Goal: Communication & Community: Answer question/provide support

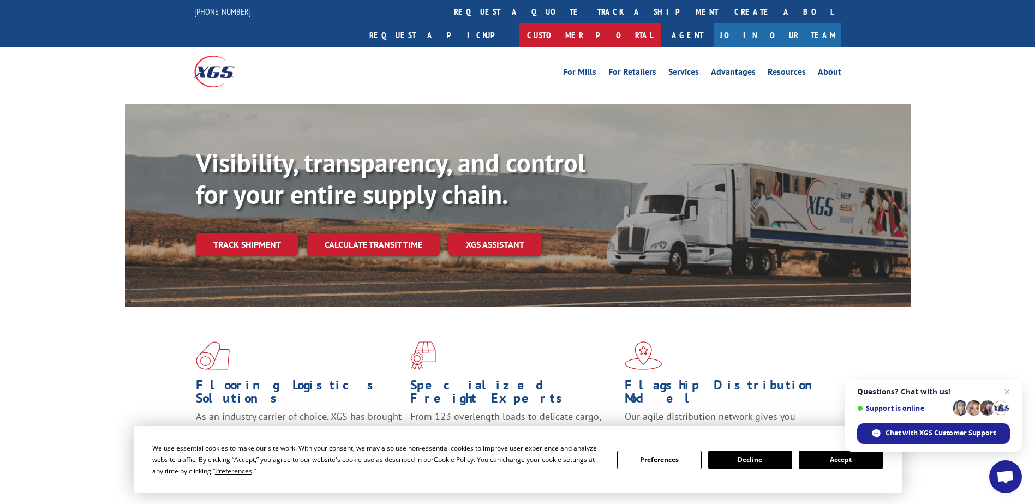
click at [660, 23] on link "Customer Portal" at bounding box center [590, 34] width 142 height 23
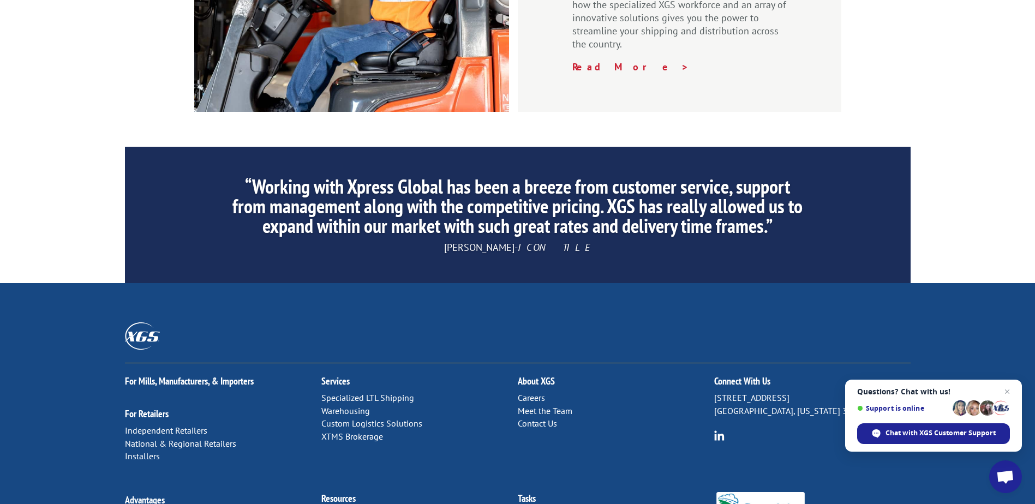
scroll to position [1655, 0]
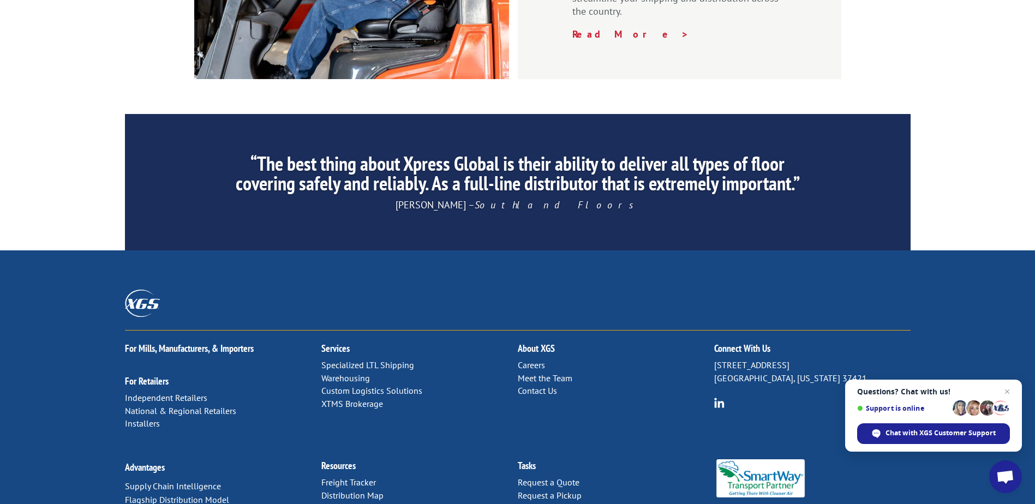
click at [538, 385] on link "Contact Us" at bounding box center [537, 390] width 39 height 11
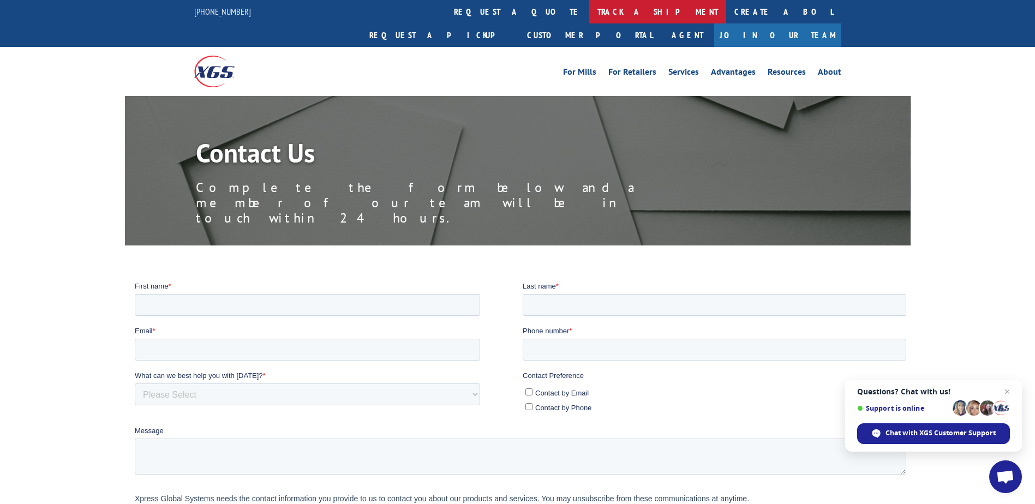
click at [589, 13] on link "track a shipment" at bounding box center [657, 11] width 137 height 23
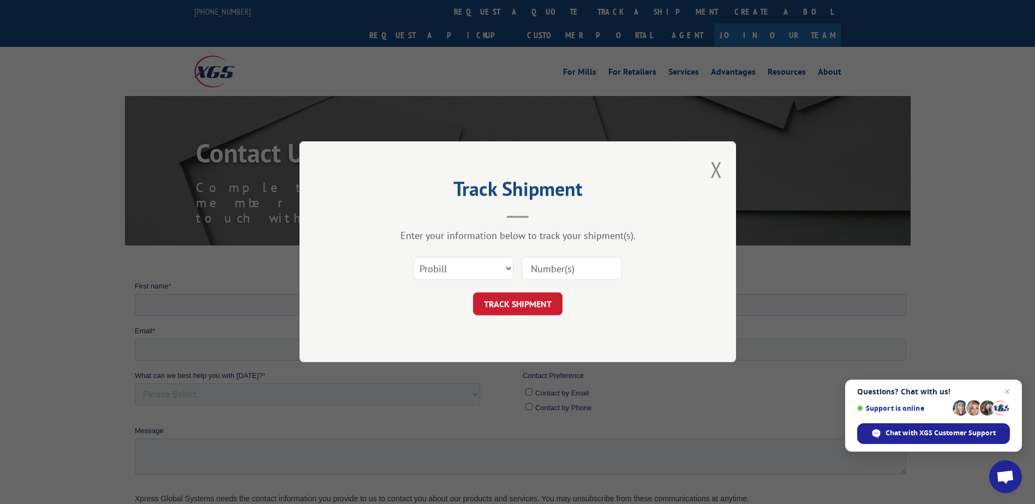
click at [547, 269] on input at bounding box center [571, 268] width 100 height 23
paste input "17103556"
type input "17103556"
click at [537, 301] on button "TRACK SHIPMENT" at bounding box center [517, 304] width 89 height 23
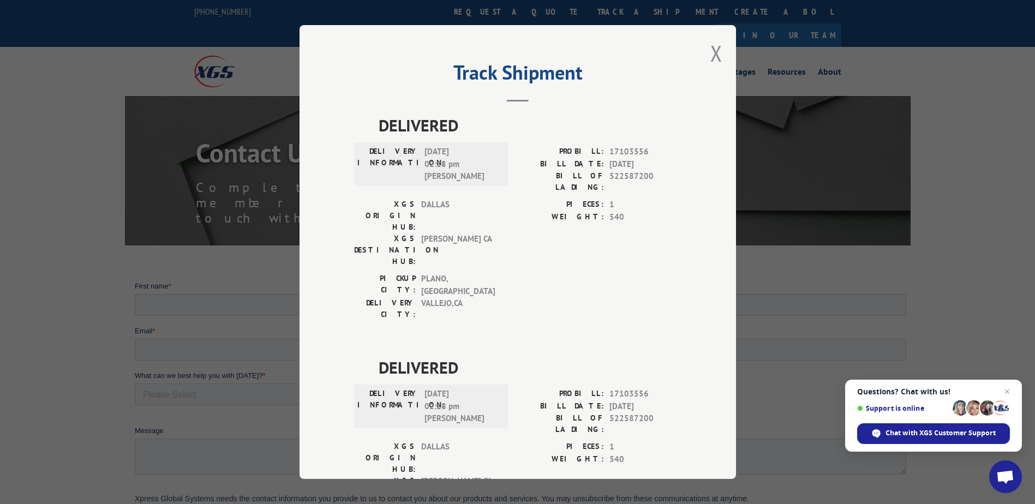
drag, startPoint x: 715, startPoint y: 56, endPoint x: 717, endPoint y: 110, distance: 54.6
click at [716, 106] on div "Track Shipment DELIVERED DELIVERY INFORMATION: [DATE] 02:18 pm [PERSON_NAME] PR…" at bounding box center [517, 252] width 436 height 454
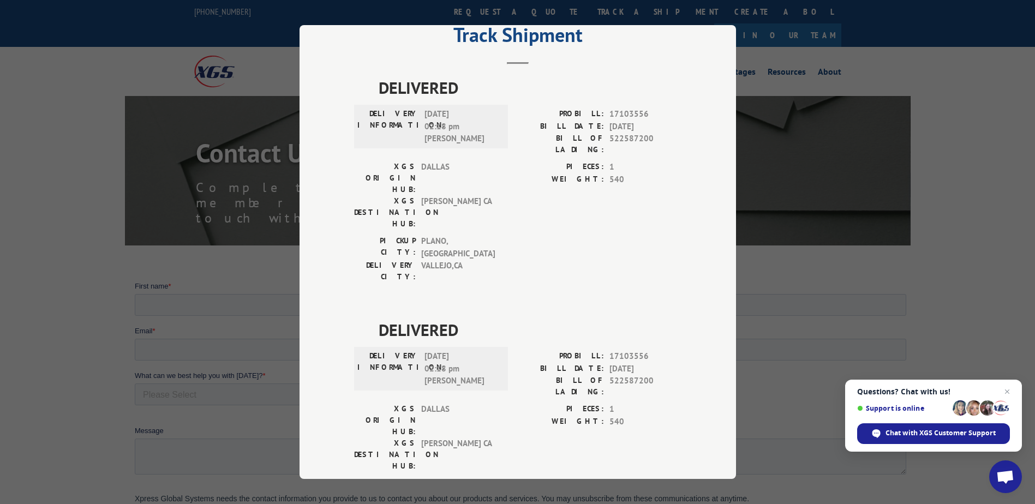
click at [689, 112] on div "Track Shipment DELIVERED DELIVERY INFORMATION: [DATE] 02:18 pm [PERSON_NAME] PR…" at bounding box center [517, 252] width 436 height 454
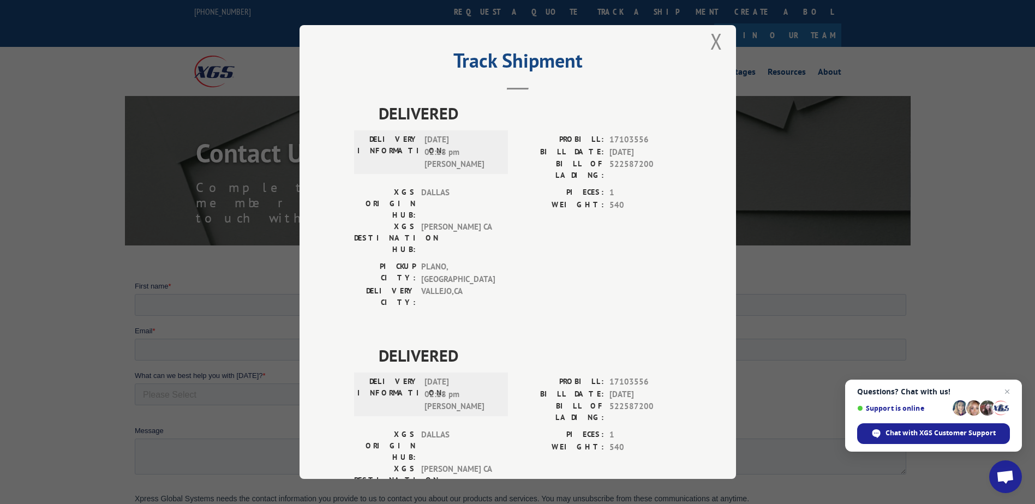
scroll to position [0, 0]
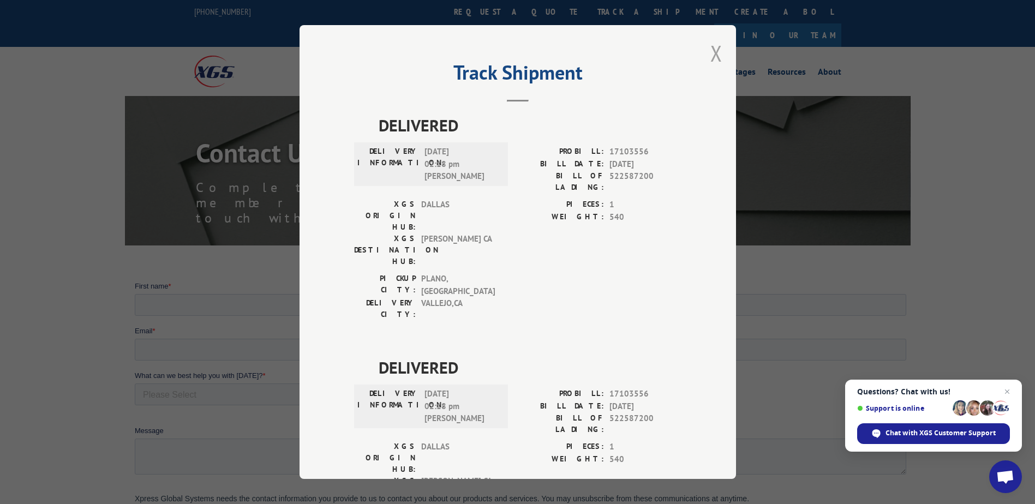
click at [710, 61] on button "Close modal" at bounding box center [716, 53] width 12 height 29
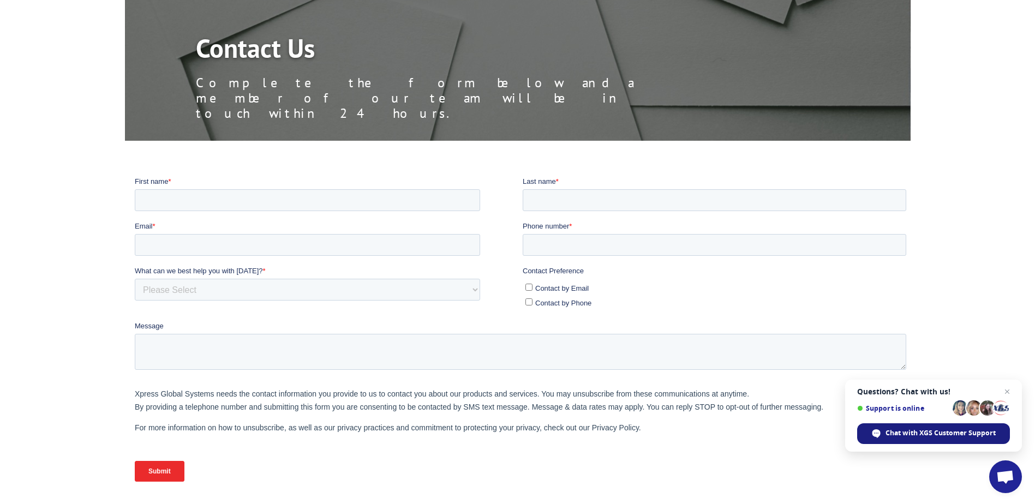
scroll to position [109, 0]
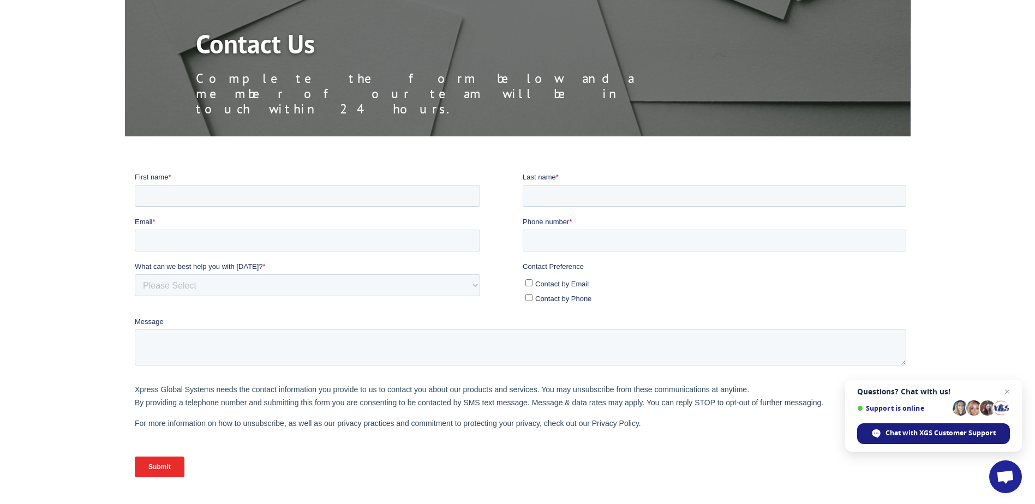
click at [925, 435] on span "Chat with XGS Customer Support" at bounding box center [940, 433] width 110 height 10
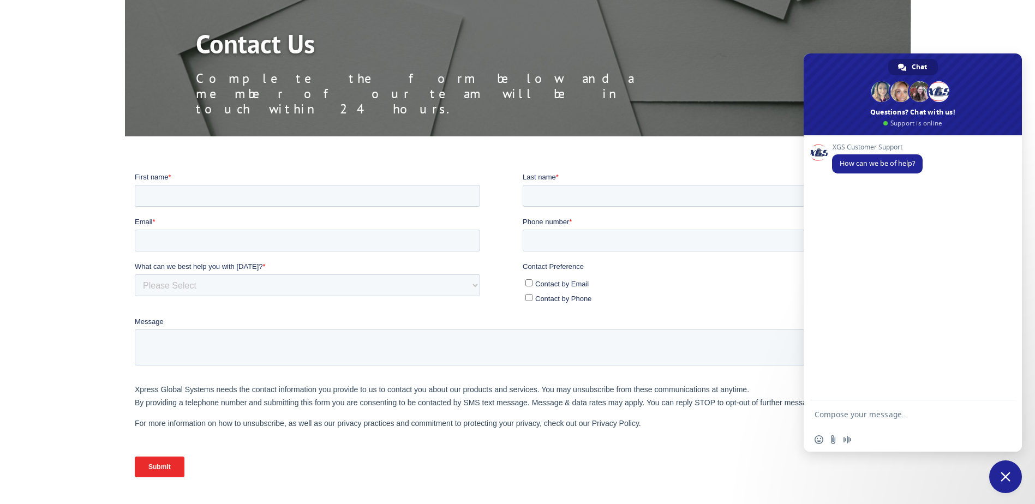
click at [876, 412] on textarea "Compose your message..." at bounding box center [901, 413] width 175 height 27
type textarea "I"
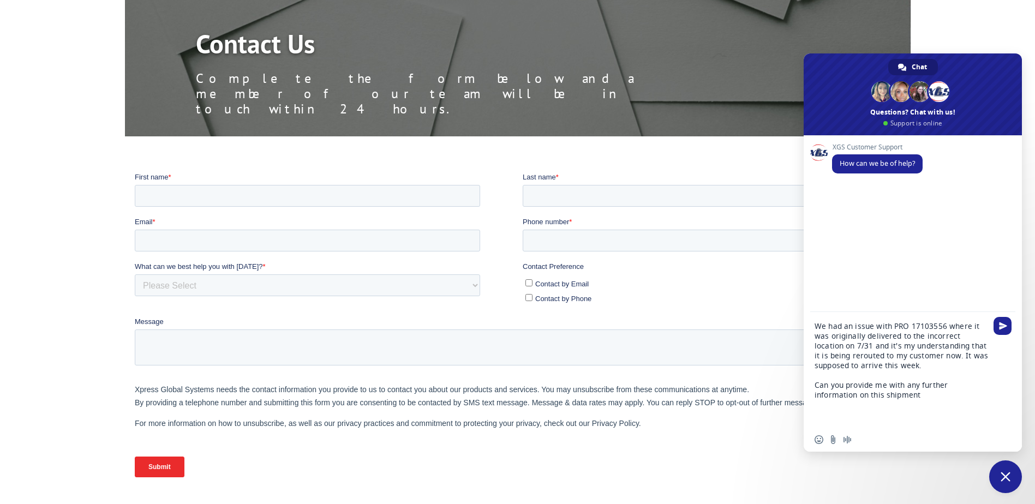
type textarea "We had an issue with PRO 17103556 where it was originally delivered to the inco…"
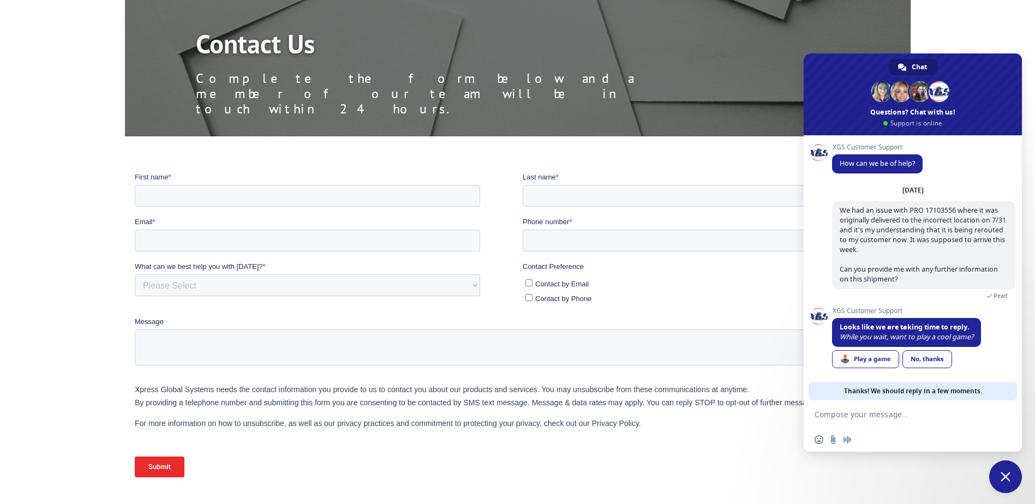
click at [925, 360] on link "No, thanks" at bounding box center [927, 359] width 50 height 18
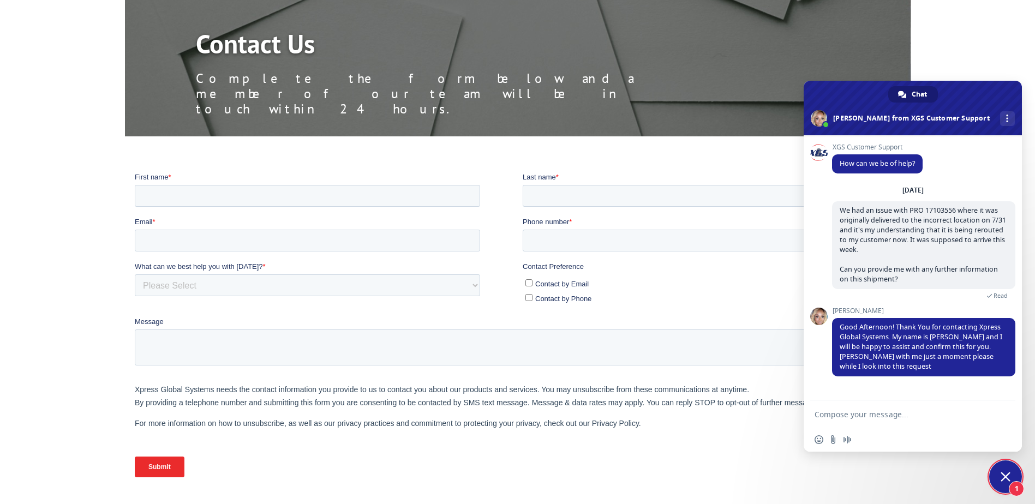
click at [855, 416] on textarea "Compose your message..." at bounding box center [901, 413] width 175 height 27
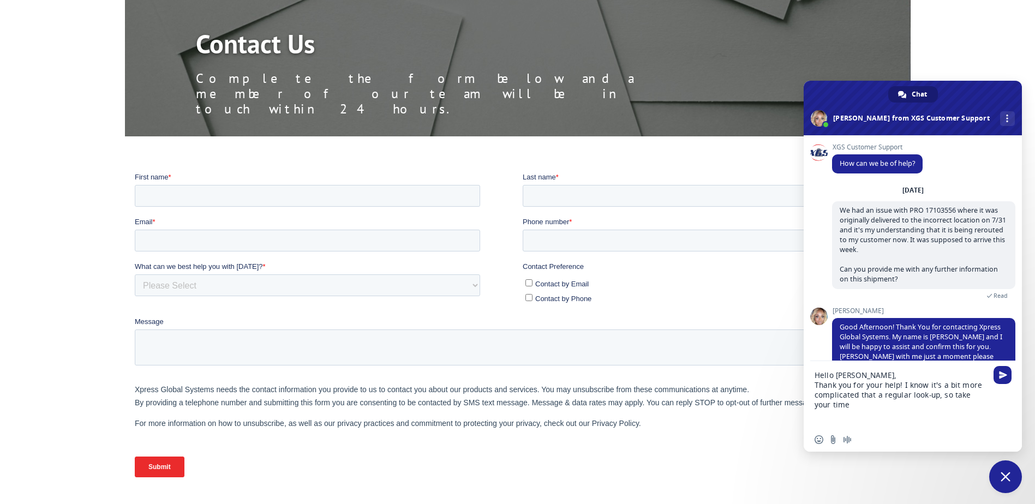
type textarea "Hello [PERSON_NAME], Thank you for your help! I know it's a bit more complicate…"
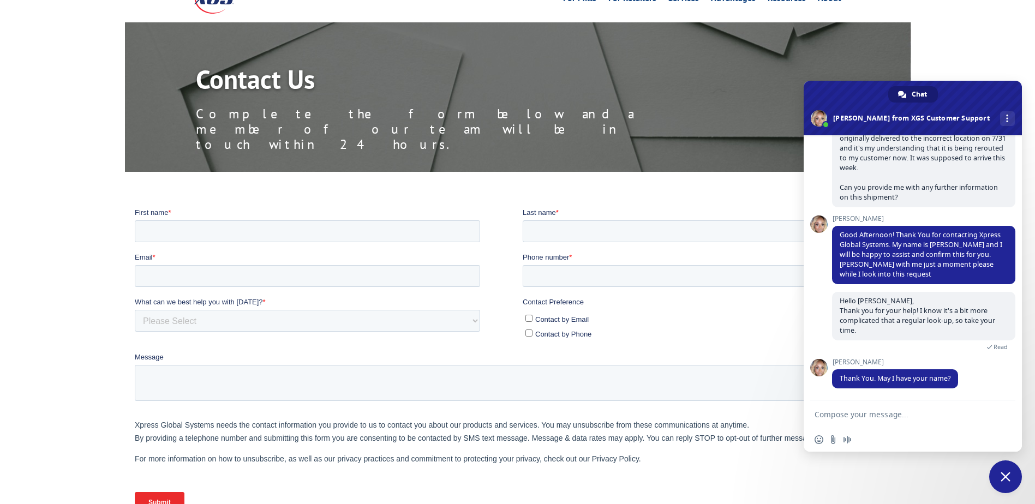
scroll to position [55, 0]
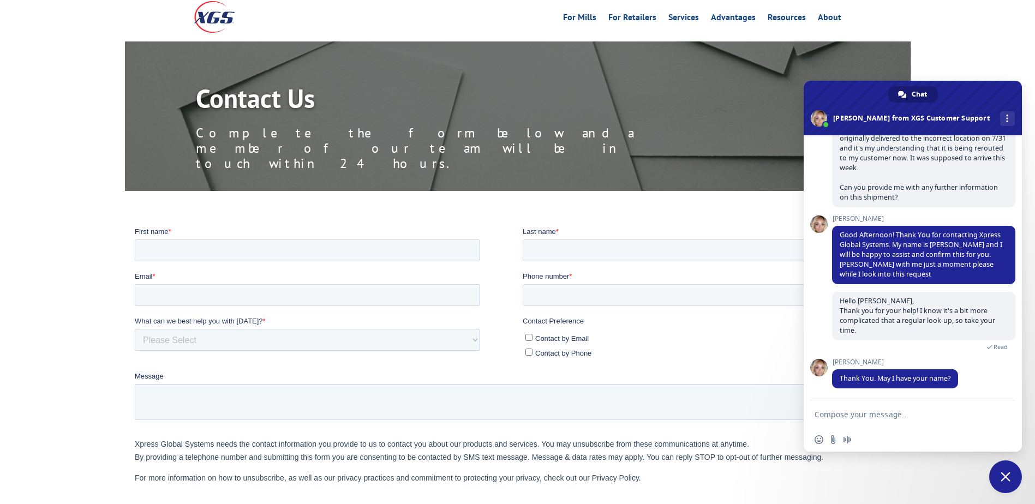
click at [824, 421] on textarea "Compose your message..." at bounding box center [901, 413] width 175 height 27
type textarea "My Name is [PERSON_NAME] and I work for Container and Packaging. We use [PERSON…"
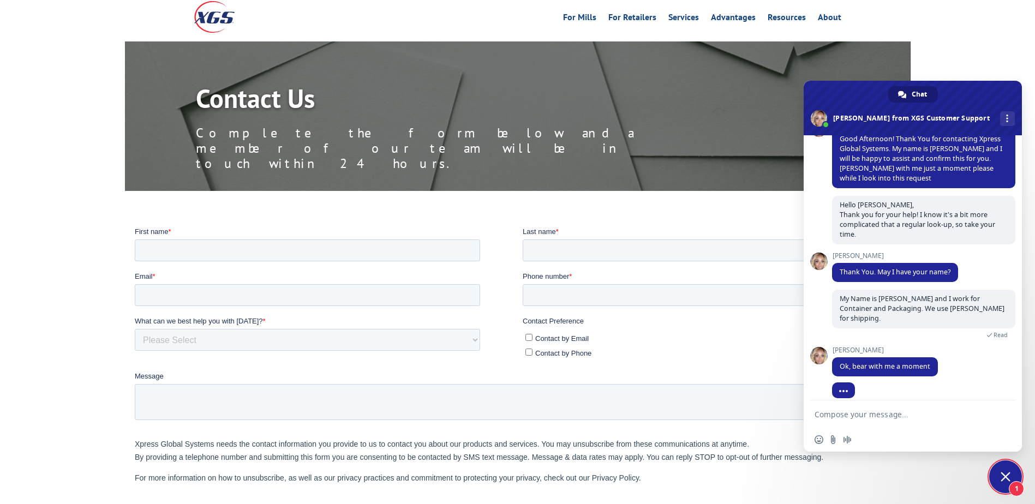
scroll to position [0, 0]
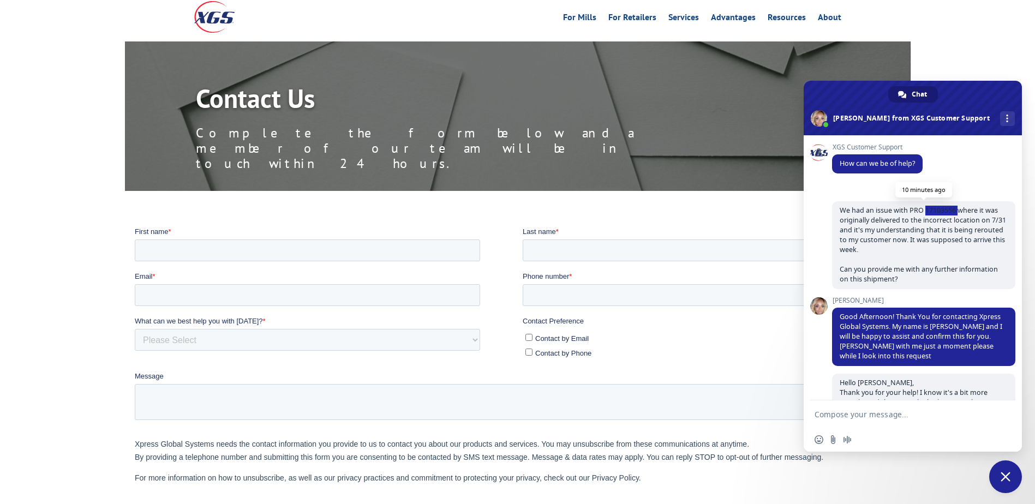
drag, startPoint x: 924, startPoint y: 210, endPoint x: 958, endPoint y: 212, distance: 33.9
click at [958, 212] on span "We had an issue with PRO 17103556 where it was originally delivered to the inco…" at bounding box center [922, 245] width 166 height 78
copy span "17103556"
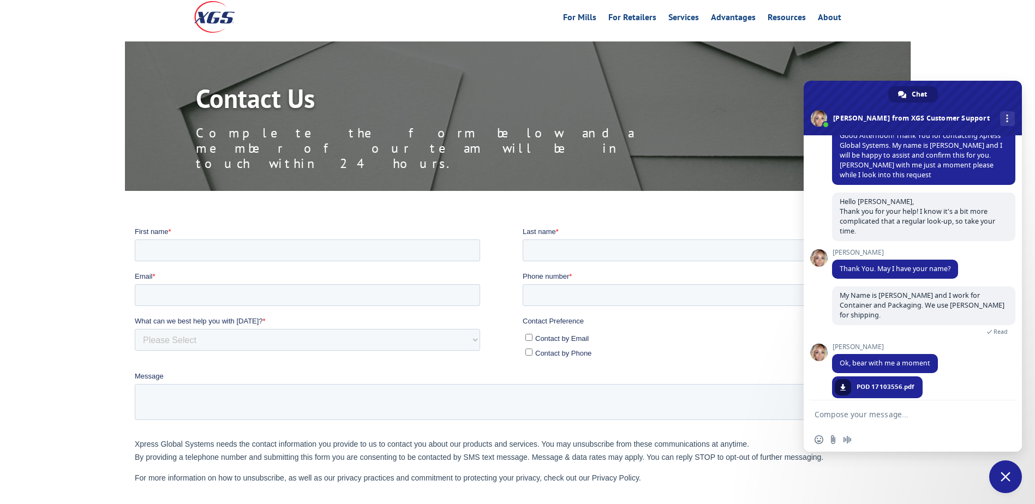
scroll to position [223, 0]
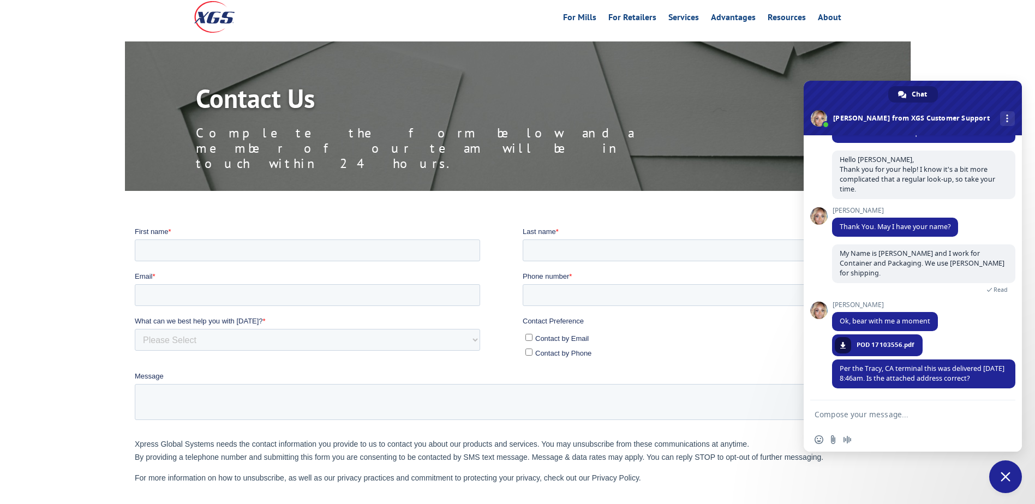
click at [904, 406] on textarea "Compose your message..." at bounding box center [901, 413] width 175 height 27
click at [870, 340] on span "POD 17103556.pdf" at bounding box center [885, 345] width 58 height 10
click at [846, 337] on link at bounding box center [842, 345] width 16 height 16
click at [898, 414] on textarea "Compose your message..." at bounding box center [901, 413] width 175 height 27
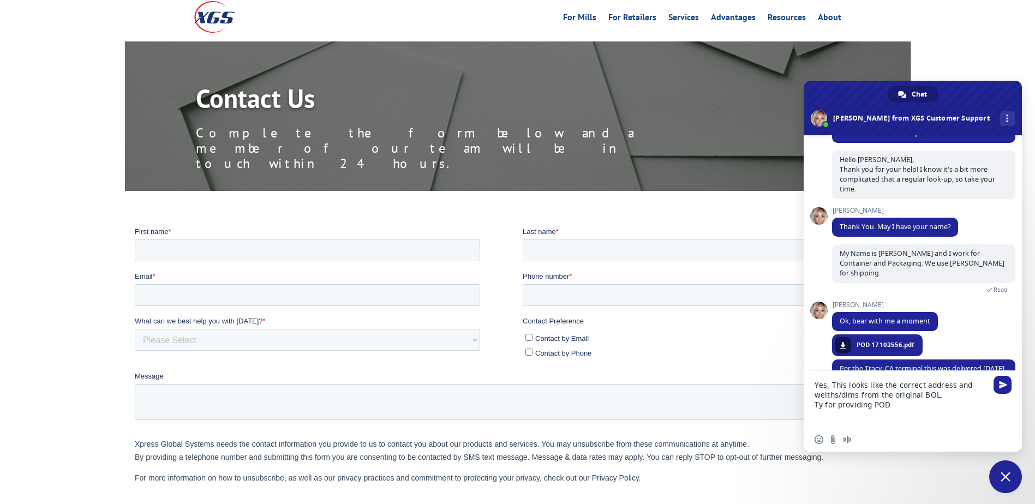
click at [905, 407] on textarea "Yes, This looks like the correct address and weiths/dims from the original BOL.…" at bounding box center [901, 399] width 175 height 57
type textarea "Yes, This looks like the correct address and weiths/dims from the original BOL.…"
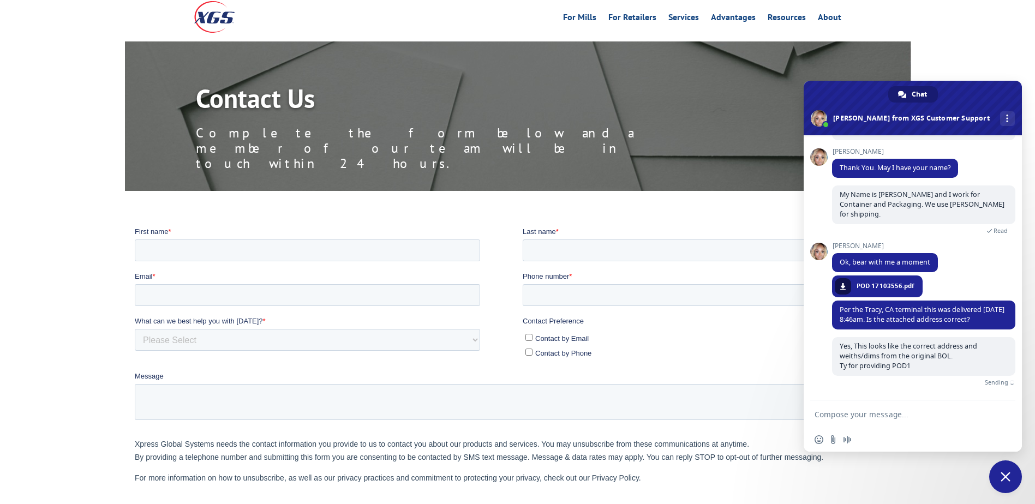
click at [905, 407] on textarea "Compose your message..." at bounding box center [901, 413] width 175 height 27
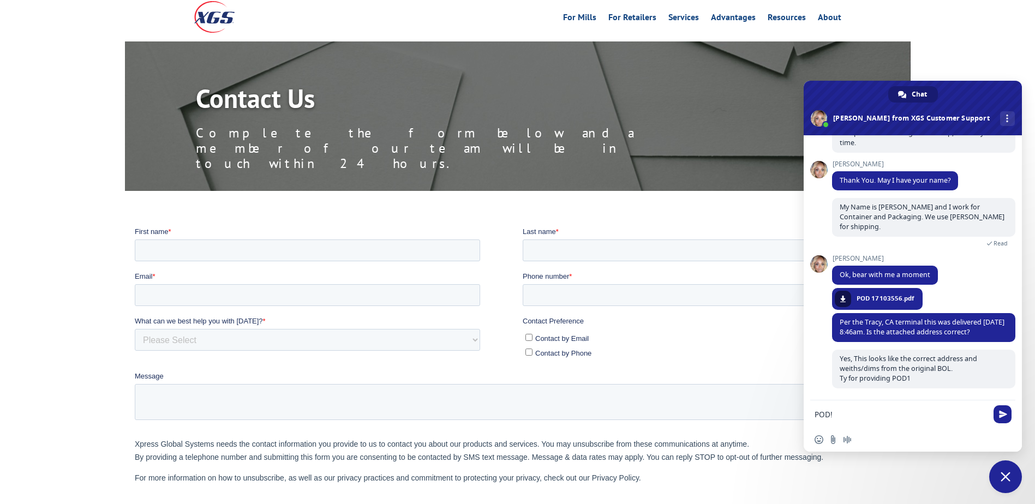
type textarea "POD!*"
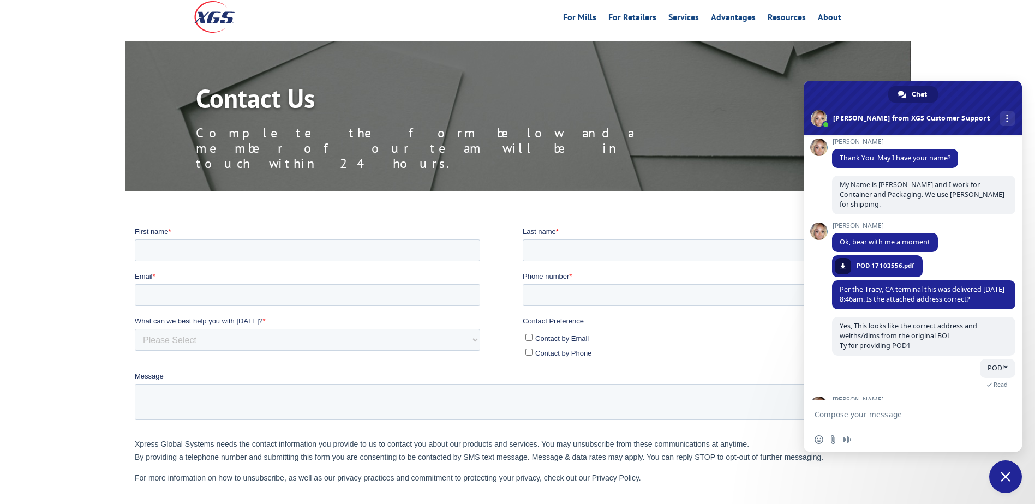
scroll to position [339, 0]
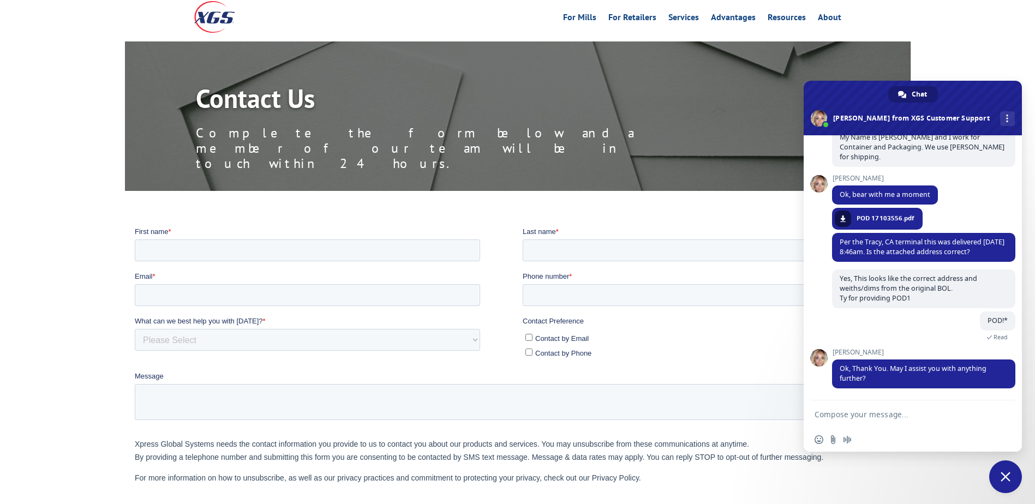
click at [894, 408] on textarea "Compose your message..." at bounding box center [901, 413] width 175 height 27
type textarea "No, we are good. Thank you for your help"
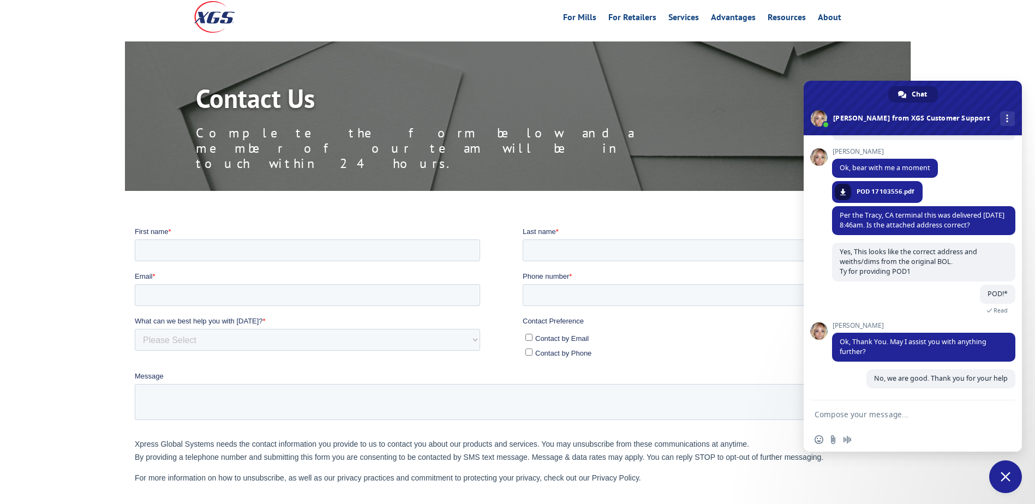
scroll to position [366, 0]
click at [845, 189] on span at bounding box center [842, 192] width 7 height 7
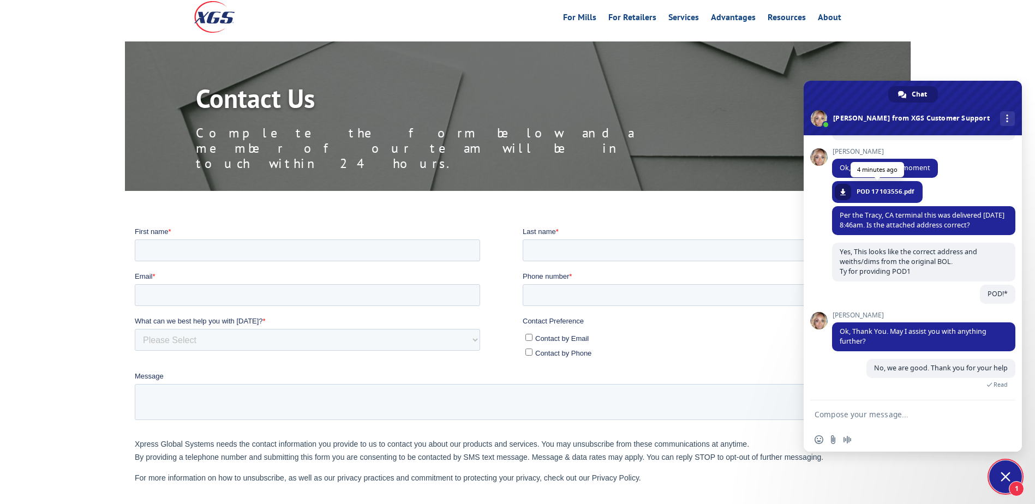
scroll to position [476, 0]
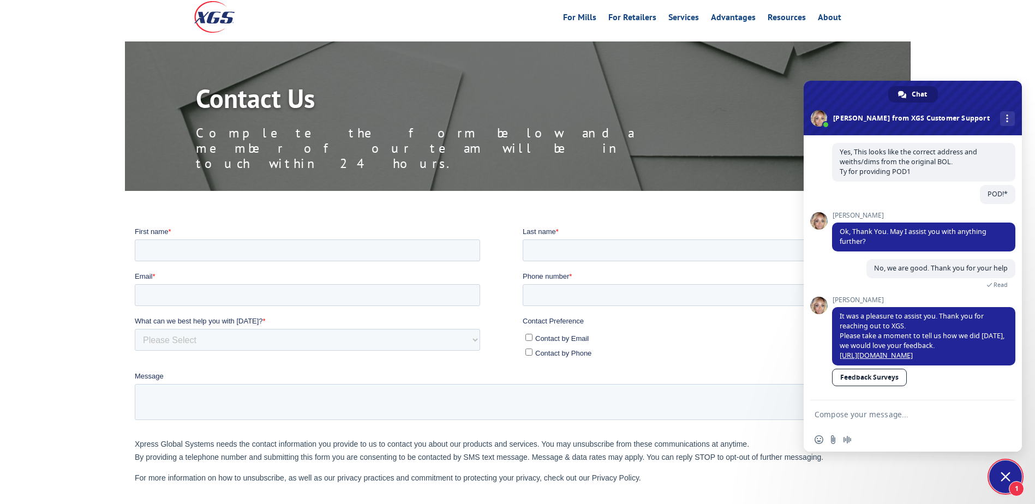
click at [1016, 61] on div "Contact Us Complete the form below and a member of our team will be in touch wi…" at bounding box center [517, 115] width 1035 height 149
click at [975, 50] on div "Contact Us Complete the form below and a member of our team will be in touch wi…" at bounding box center [517, 115] width 1035 height 149
click at [1002, 474] on span "Close chat" at bounding box center [1005, 477] width 10 height 10
